Goal: Information Seeking & Learning: Learn about a topic

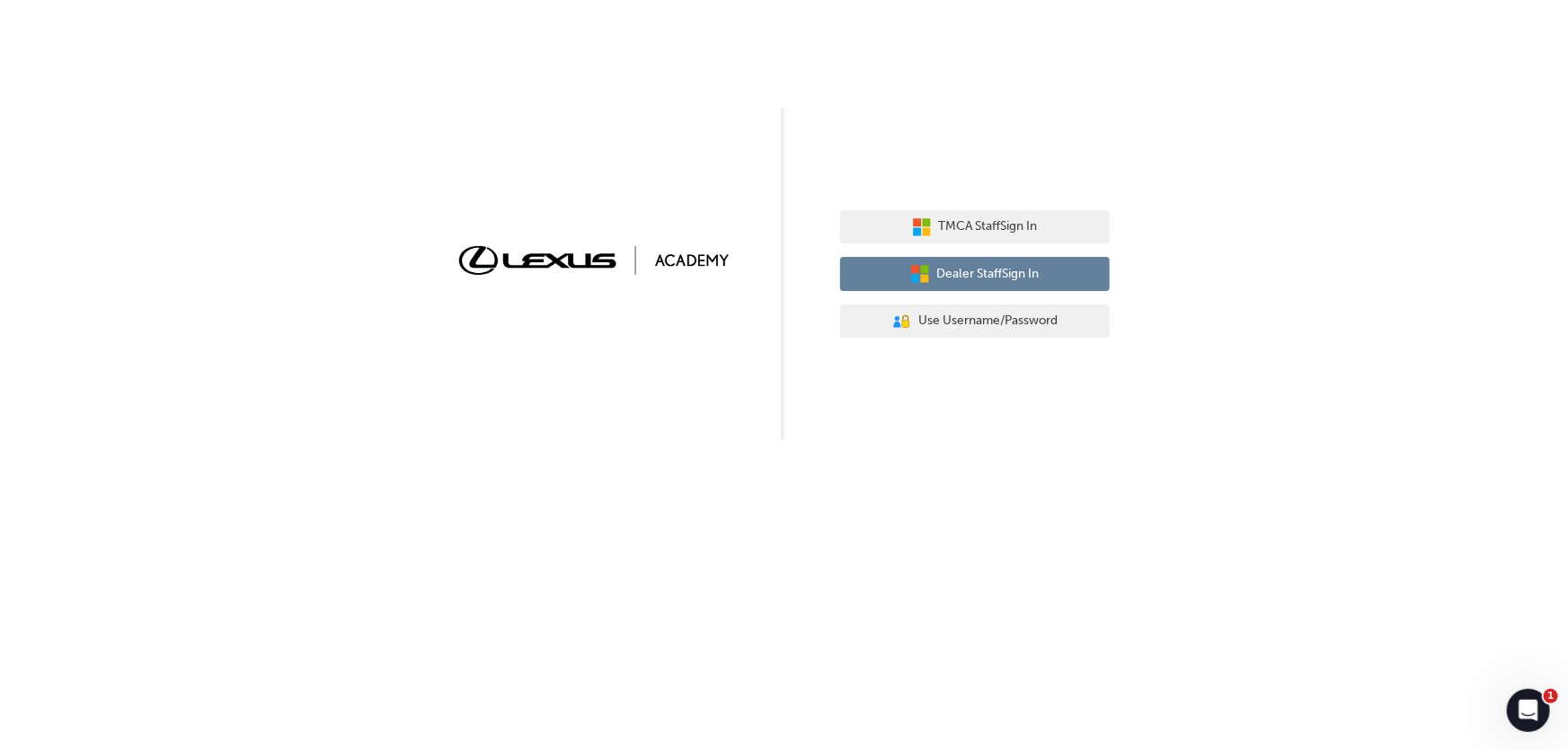
click at [971, 280] on span "Dealer Staff Sign In" at bounding box center [988, 274] width 102 height 21
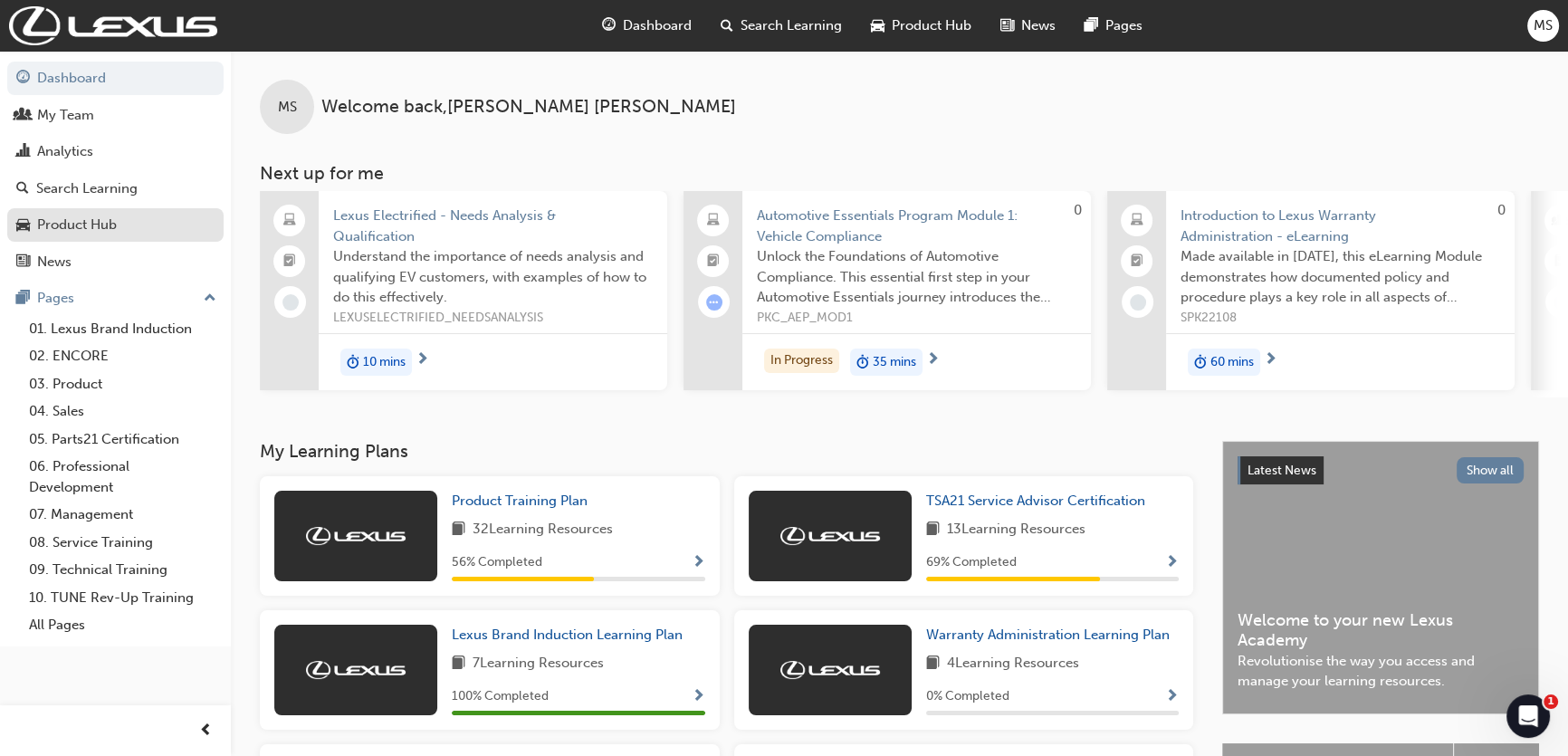
click at [104, 215] on div "Product Hub" at bounding box center [77, 225] width 79 height 21
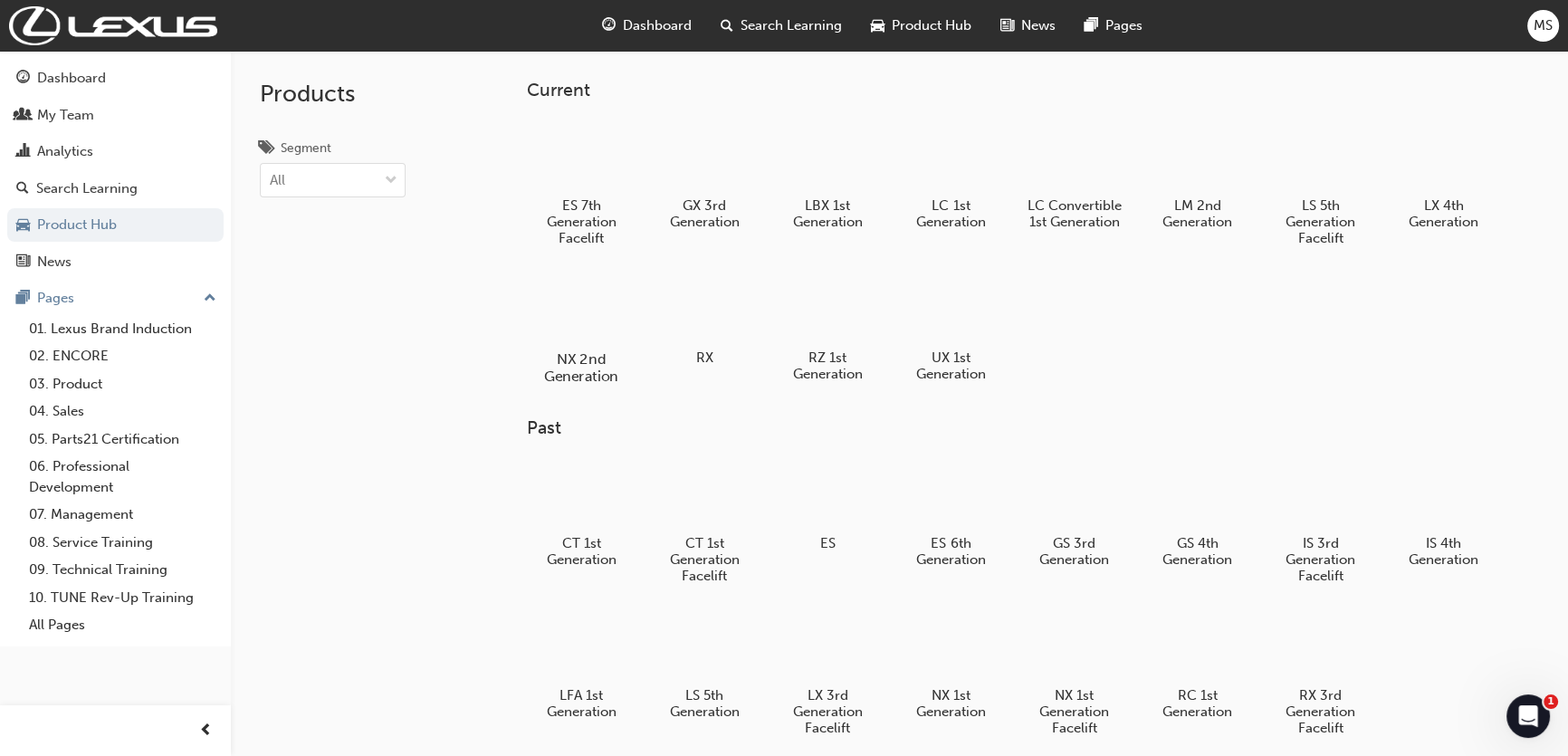
click at [602, 335] on div at bounding box center [582, 306] width 101 height 72
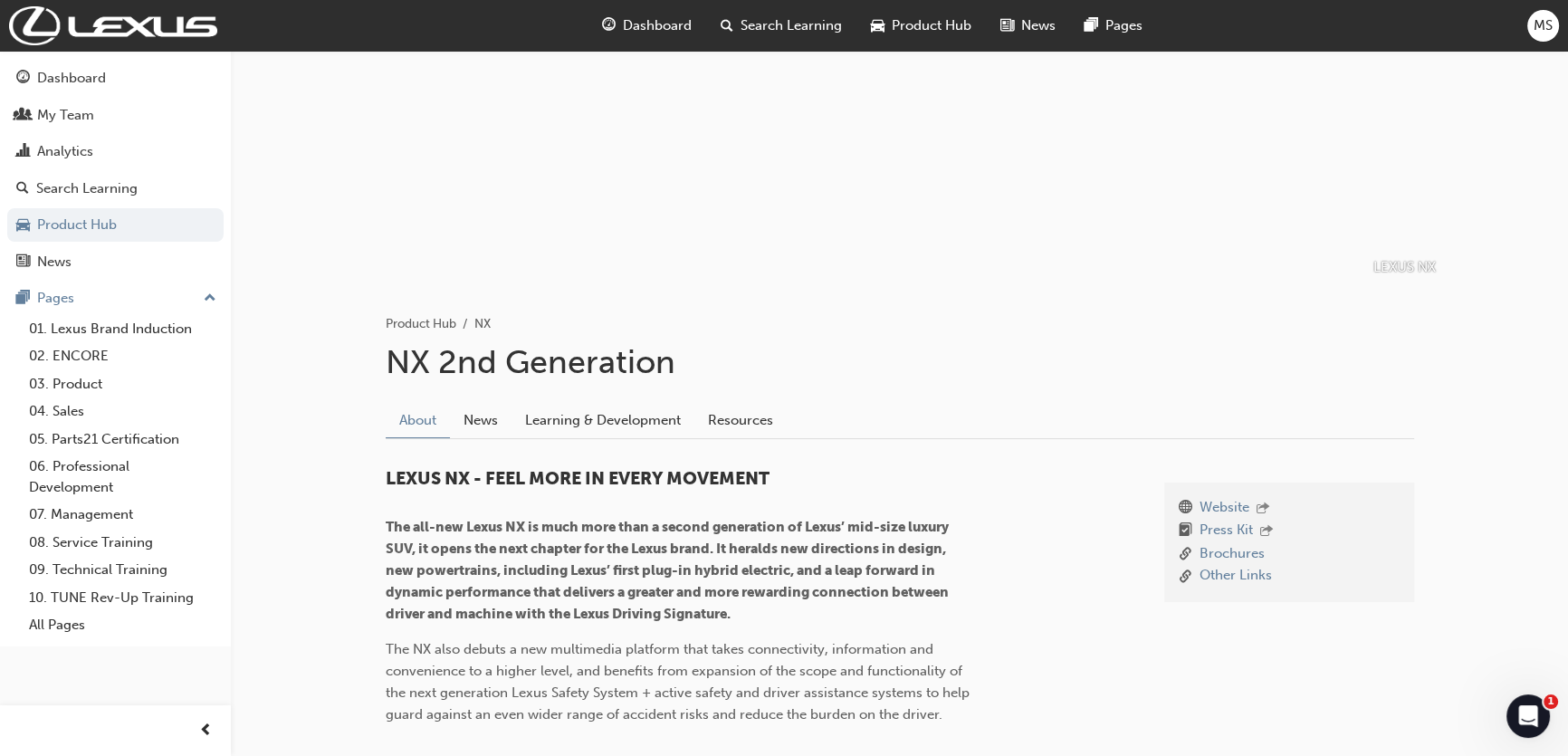
scroll to position [164, 0]
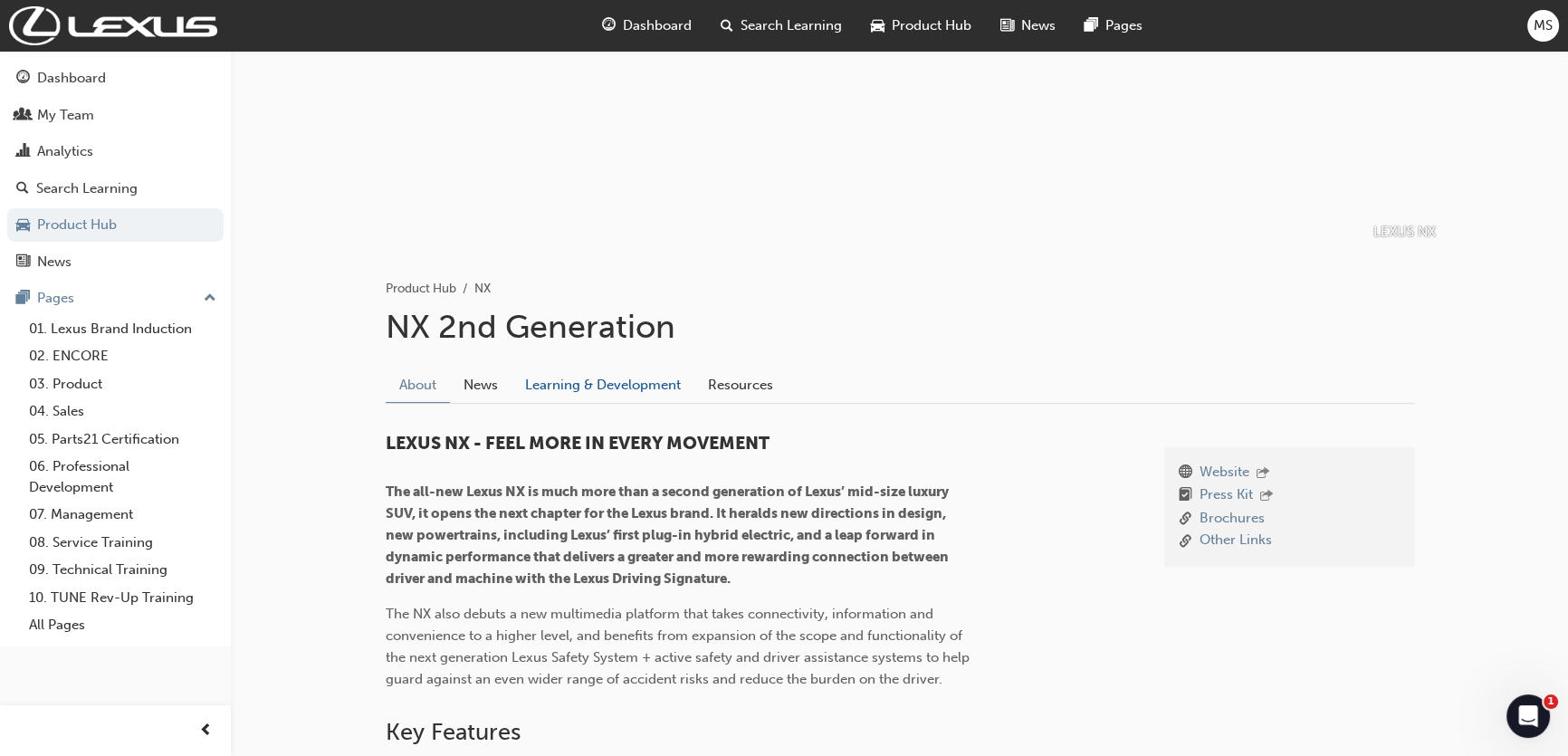
click at [636, 386] on link "Learning & Development" at bounding box center [603, 385] width 183 height 35
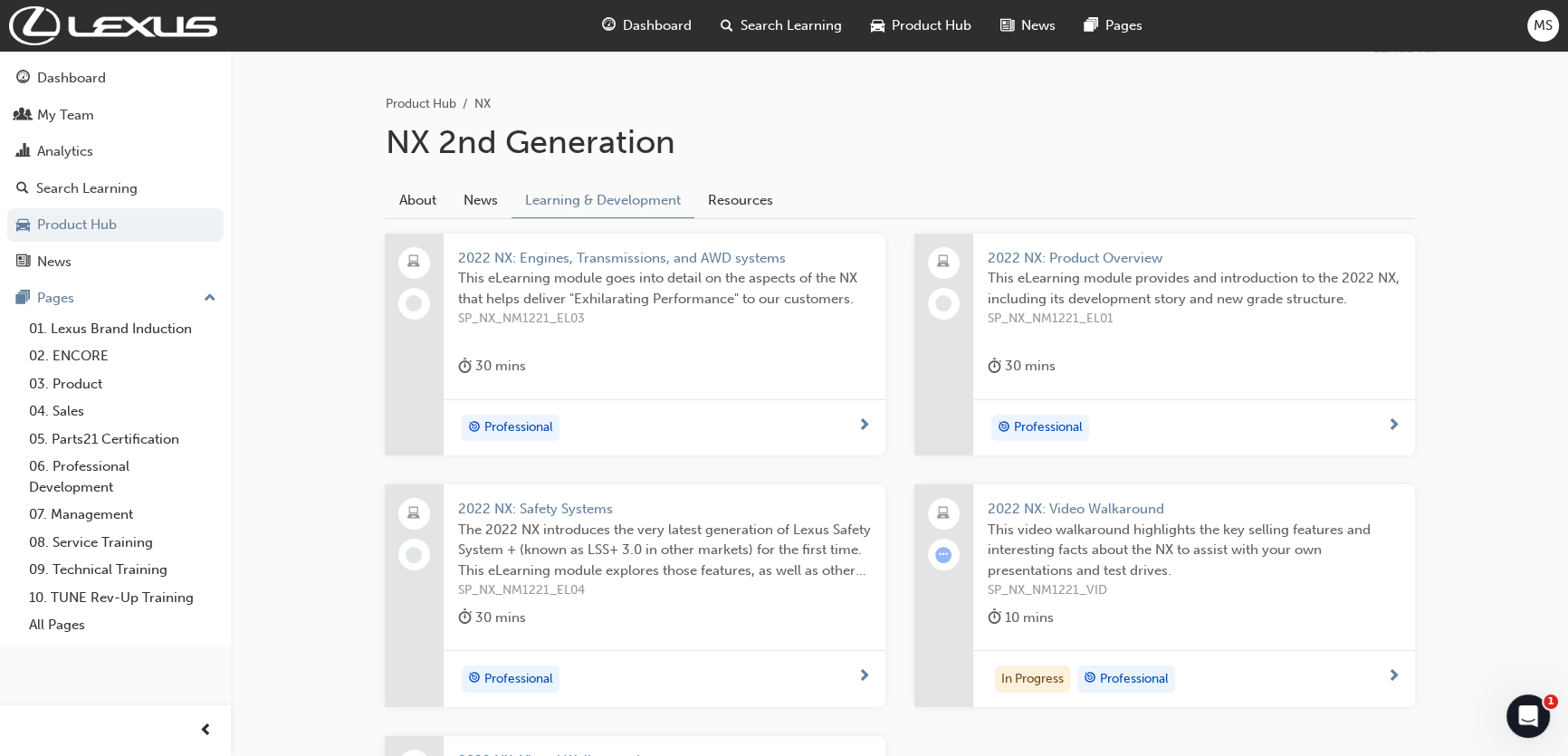
scroll to position [329, 0]
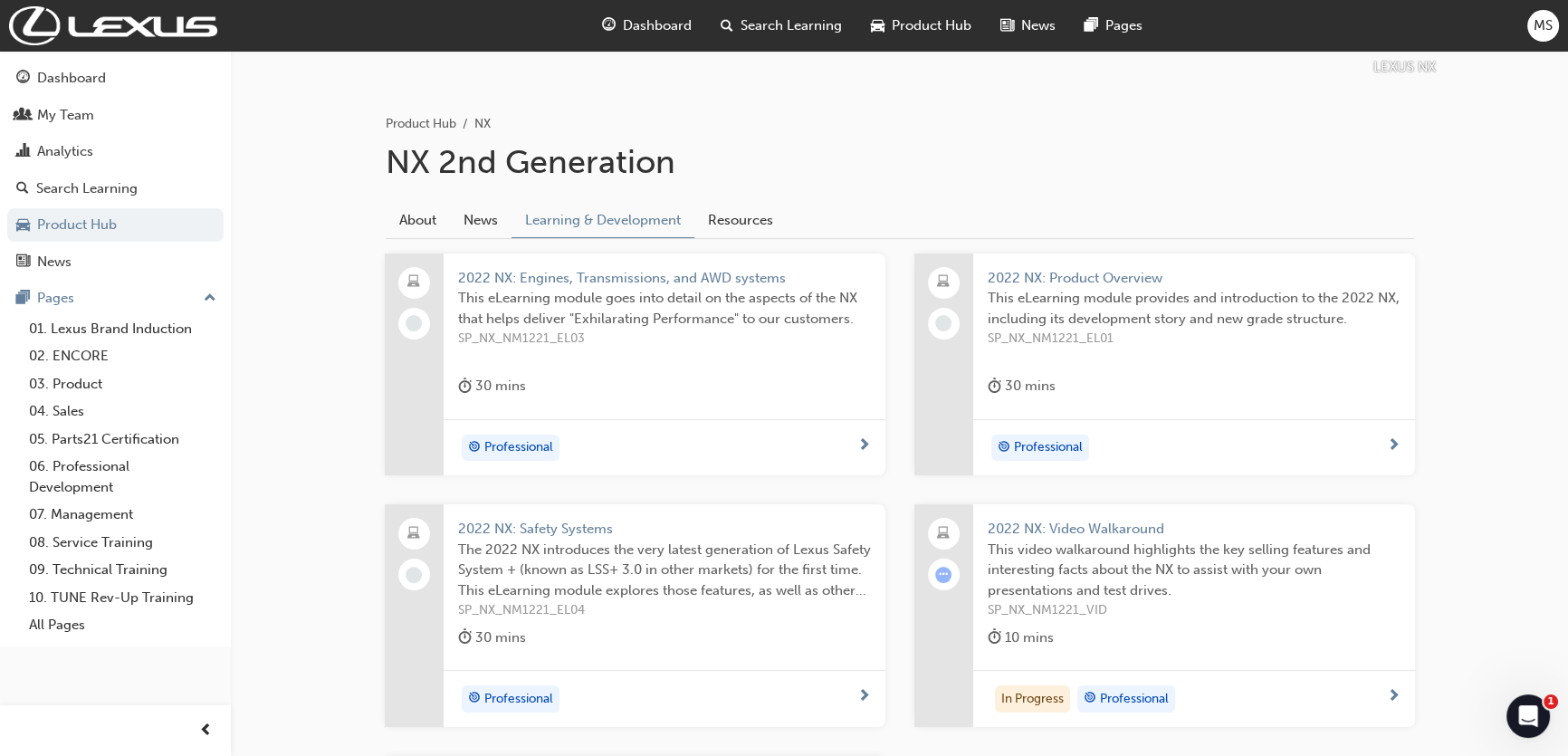
click at [1069, 275] on span "2022 NX: Product Overview" at bounding box center [1194, 278] width 413 height 21
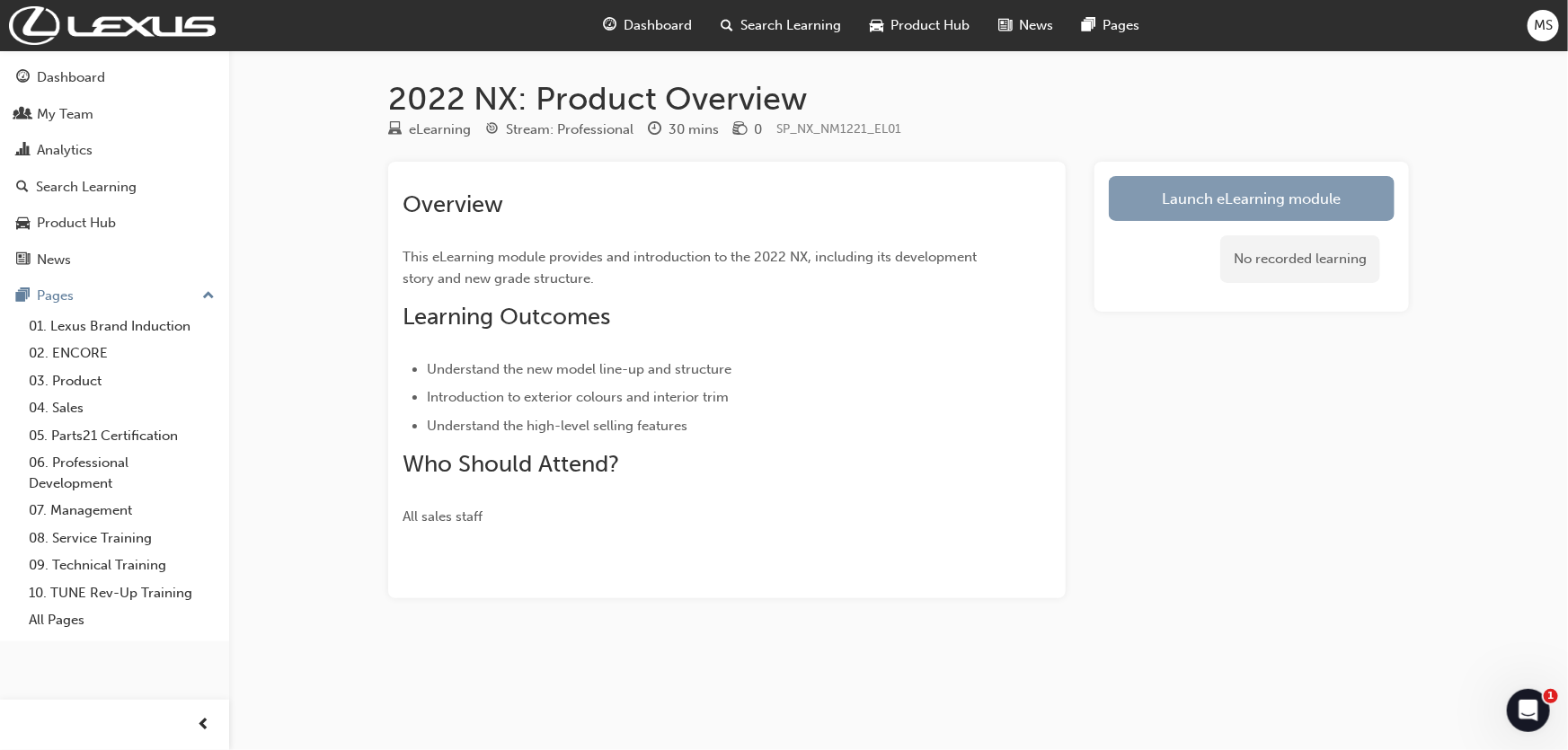
click at [1141, 207] on link "Launch eLearning module" at bounding box center [1251, 199] width 286 height 45
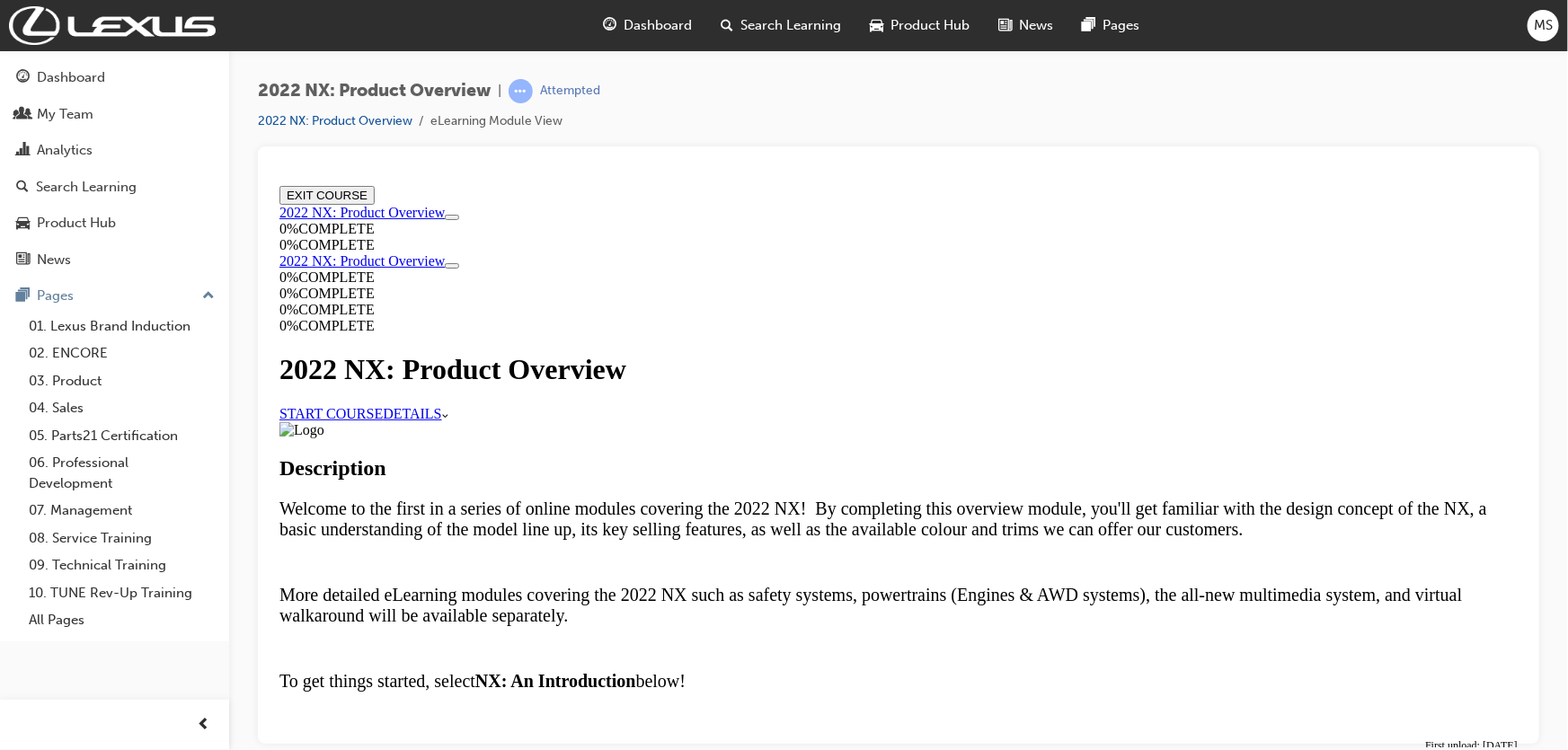
click at [382, 405] on link "START COURSE" at bounding box center [330, 413] width 103 height 15
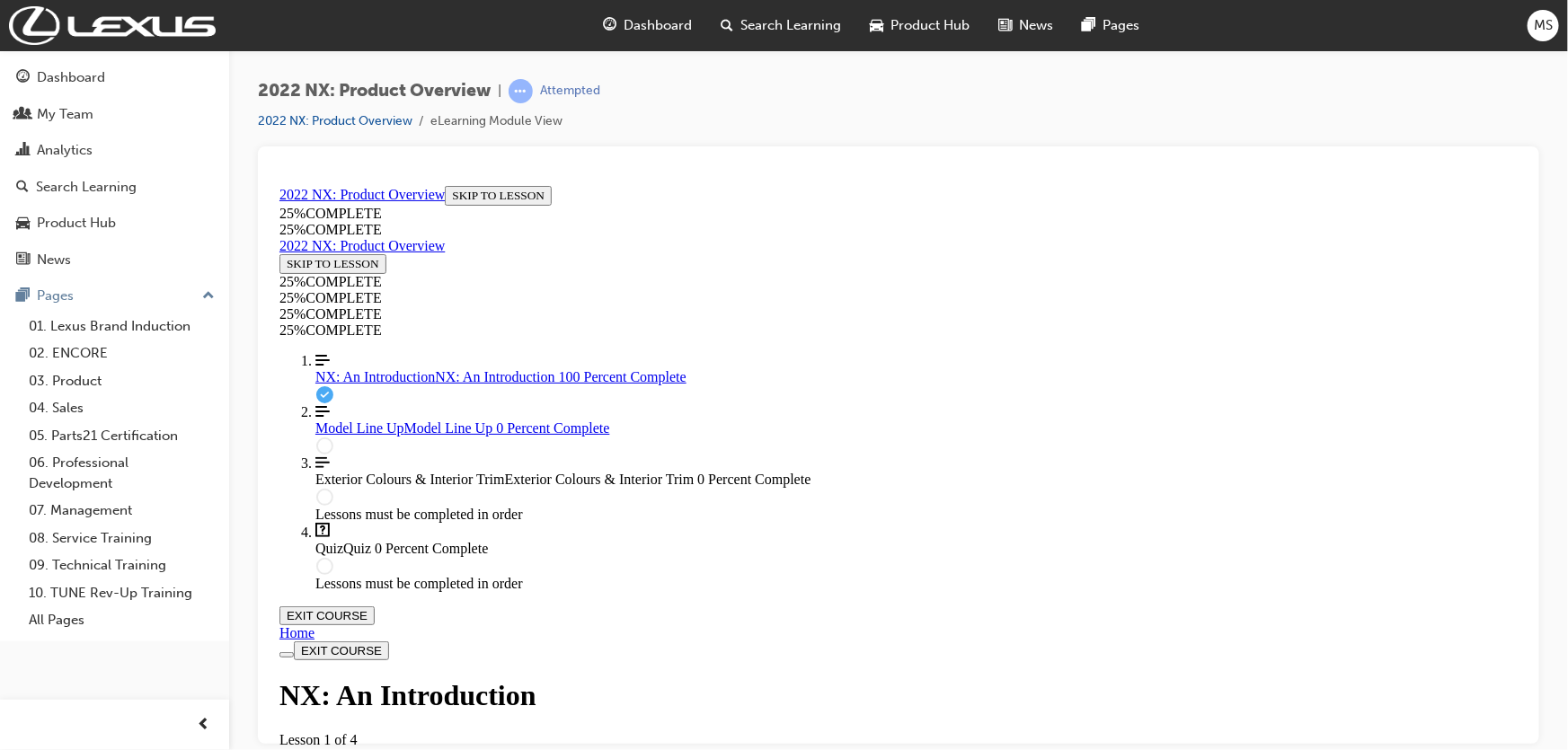
scroll to position [3015, 0]
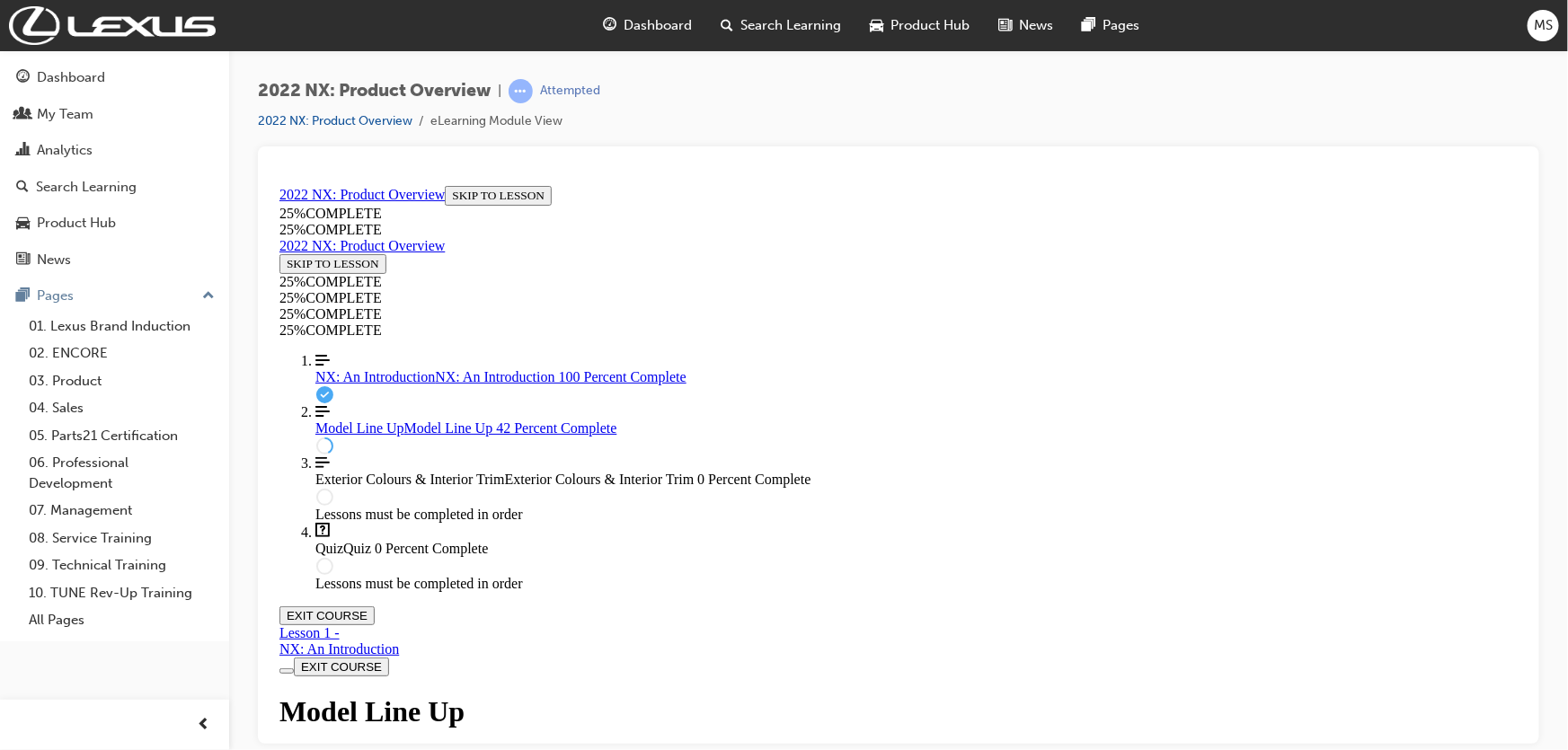
scroll to position [1941, 0]
